Goal: Information Seeking & Learning: Learn about a topic

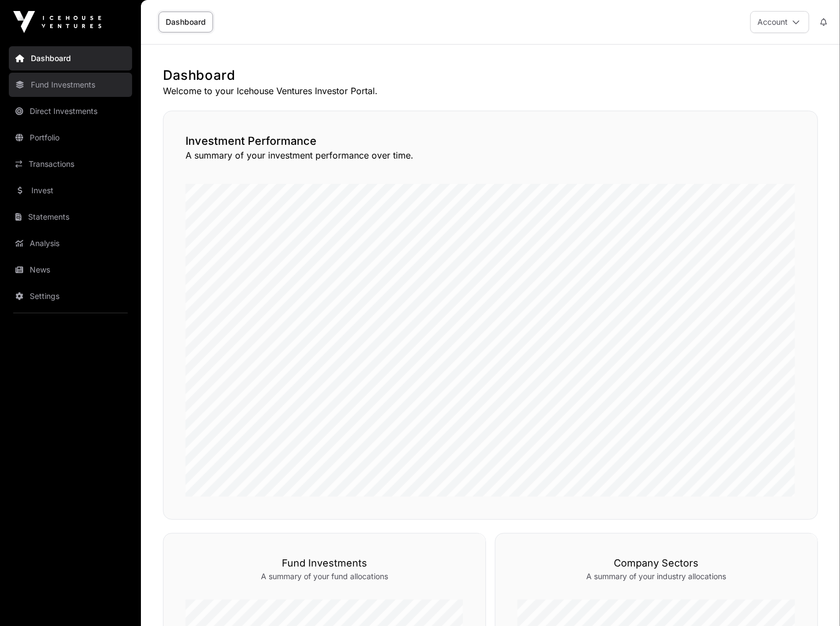
click at [78, 83] on link "Fund Investments" at bounding box center [70, 85] width 123 height 24
click at [72, 79] on link "Fund Investments" at bounding box center [70, 85] width 123 height 24
click at [66, 85] on link "Fund Investments" at bounding box center [70, 85] width 123 height 24
click at [69, 91] on link "Fund Investments" at bounding box center [70, 85] width 123 height 24
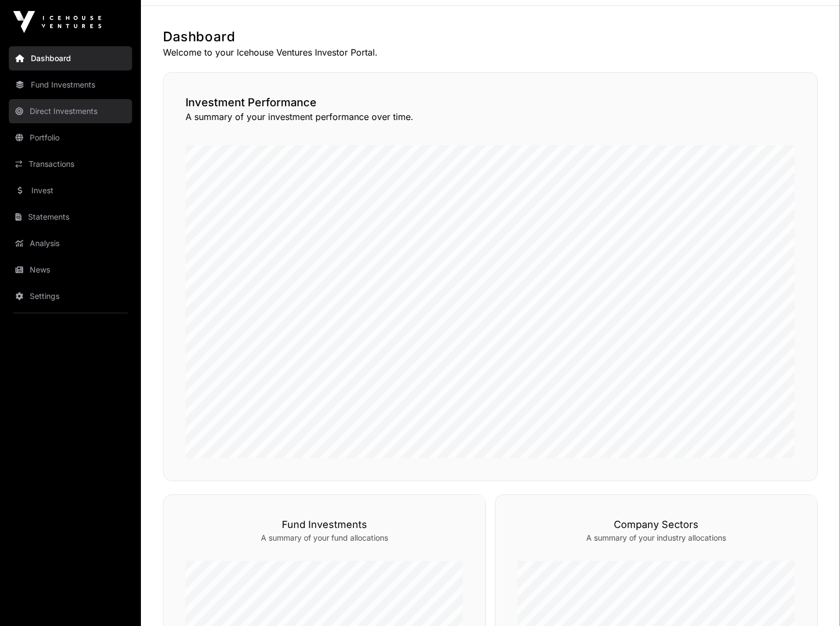
scroll to position [37, 0]
click at [80, 85] on link "Fund Investments" at bounding box center [70, 85] width 123 height 24
click at [70, 114] on link "Direct Investments" at bounding box center [70, 111] width 123 height 24
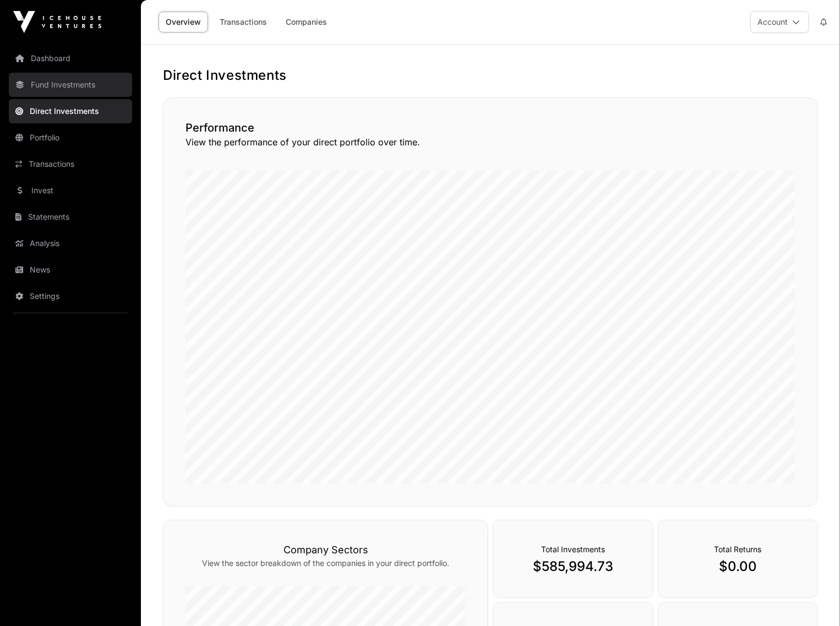
click at [54, 86] on link "Fund Investments" at bounding box center [70, 85] width 123 height 24
click at [309, 12] on link "Companies" at bounding box center [307, 22] width 56 height 21
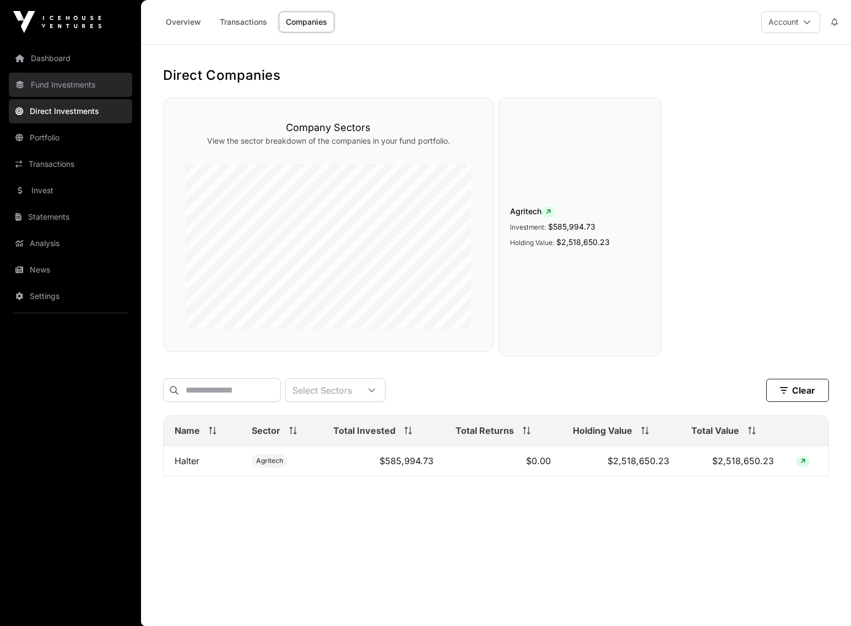
click at [52, 88] on link "Fund Investments" at bounding box center [70, 85] width 123 height 24
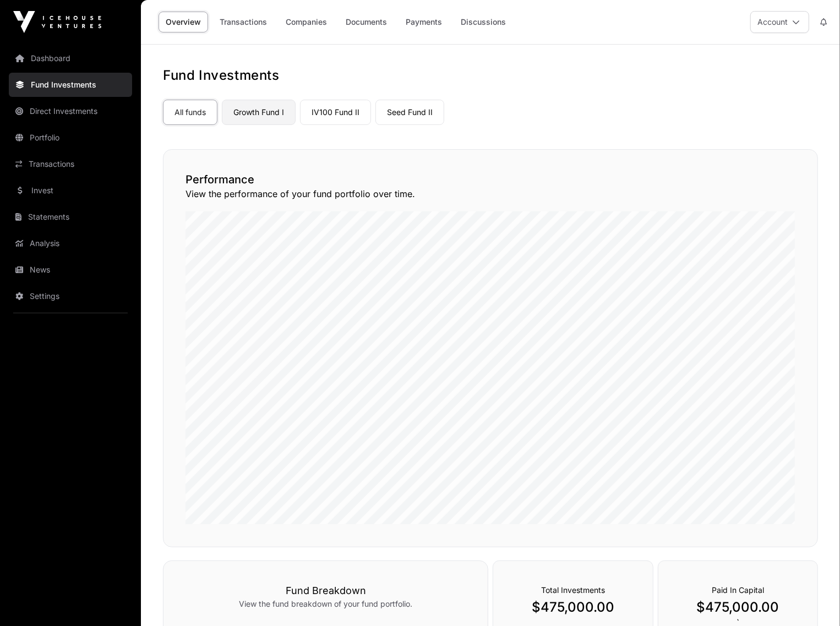
click at [281, 116] on link "Growth Fund I" at bounding box center [259, 112] width 74 height 25
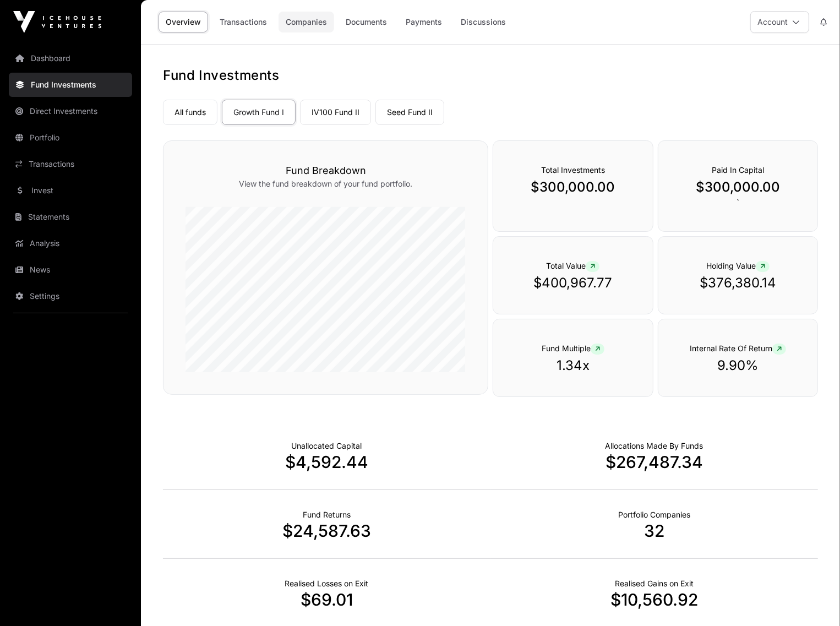
click at [317, 25] on link "Companies" at bounding box center [307, 22] width 56 height 21
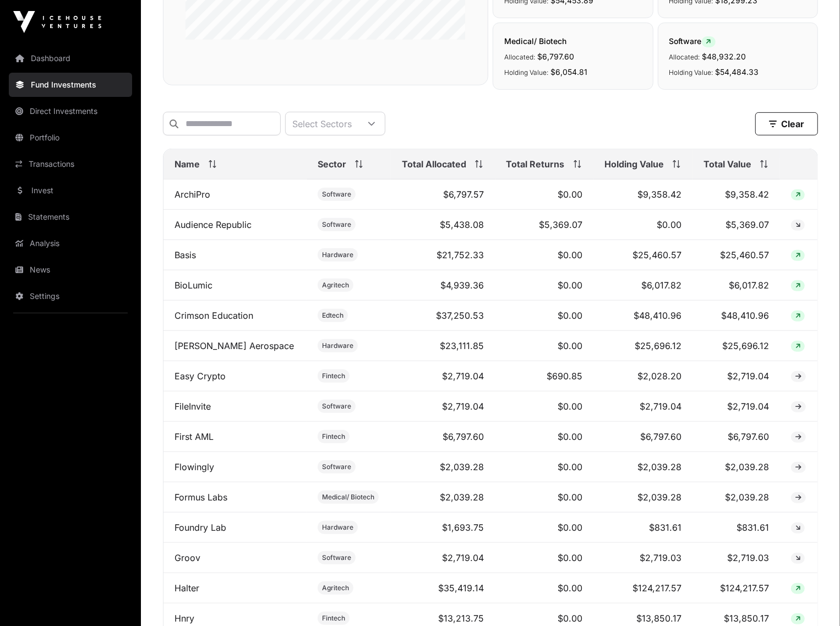
scroll to position [344, 0]
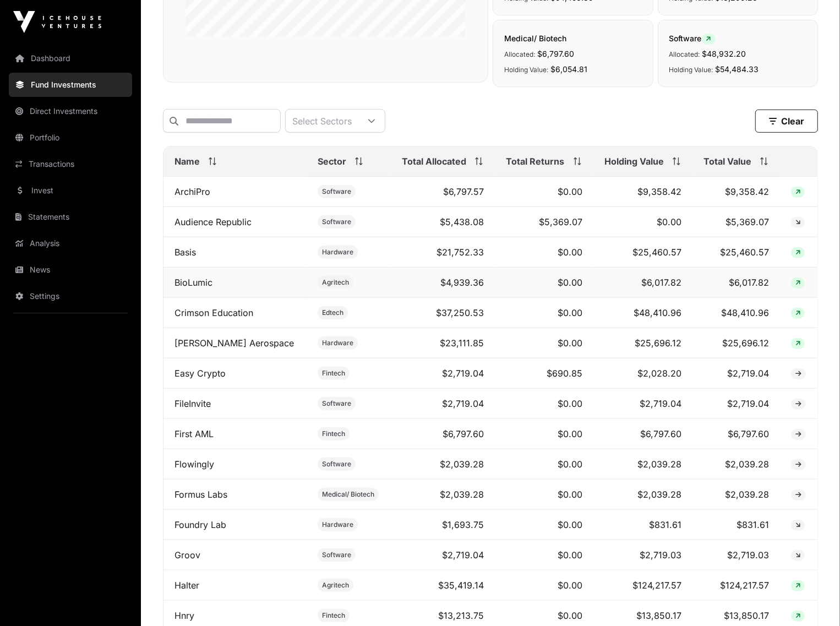
drag, startPoint x: 29, startPoint y: 413, endPoint x: 268, endPoint y: 291, distance: 268.2
click at [29, 413] on nav "Dashboard Fund Investments Direct Investments Portfolio Transactions Invest Sta…" at bounding box center [70, 330] width 141 height 573
